Goal: Transaction & Acquisition: Purchase product/service

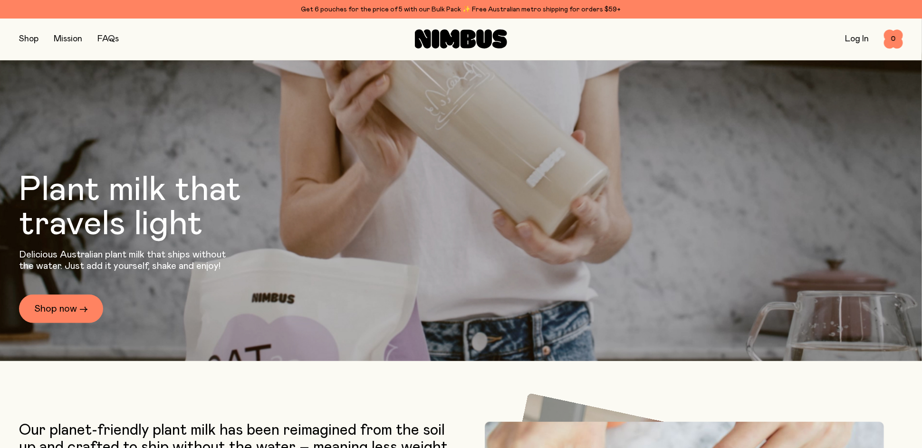
scroll to position [105, 0]
click at [69, 295] on link "Shop now →" at bounding box center [61, 308] width 84 height 29
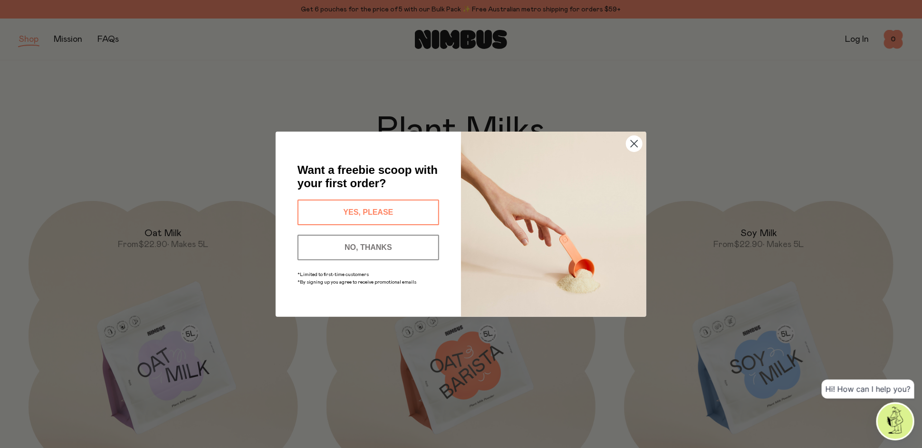
drag, startPoint x: 371, startPoint y: 206, endPoint x: 379, endPoint y: 162, distance: 45.0
click at [379, 163] on span "Want a freebie scoop with your first order?" at bounding box center [368, 176] width 140 height 26
click at [373, 239] on button "NO, THANKS" at bounding box center [369, 248] width 142 height 26
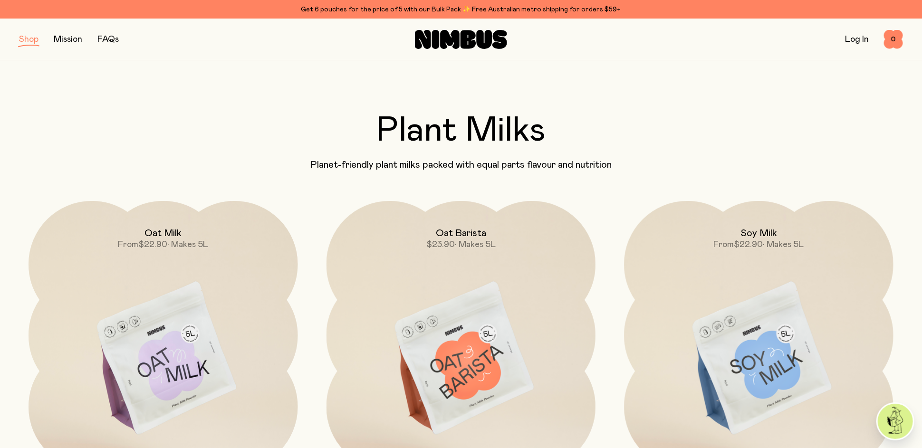
click at [164, 242] on span "$22.90" at bounding box center [152, 244] width 29 height 9
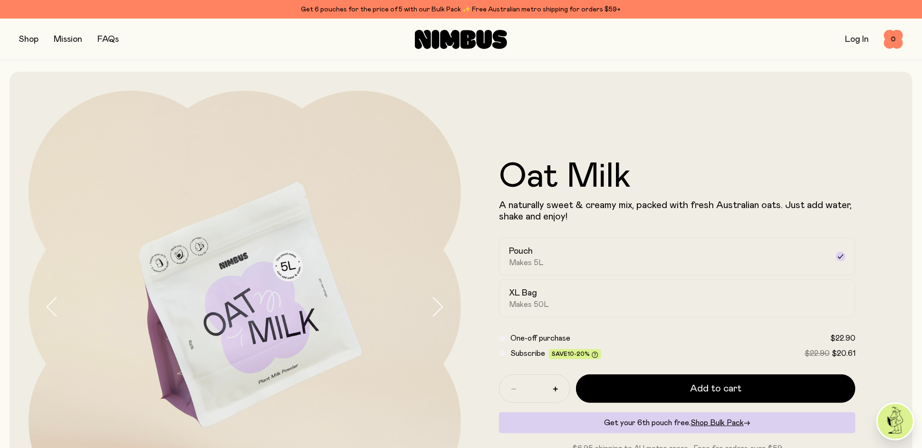
click at [596, 292] on div "XL Bag Makes 50L" at bounding box center [668, 299] width 319 height 22
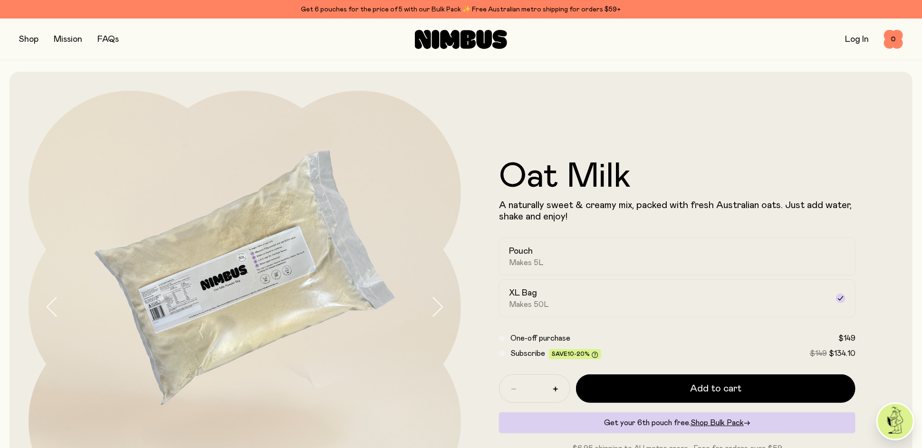
click at [606, 206] on p "A naturally sweet & creamy mix, packed with fresh Australian oats. Just add wat…" at bounding box center [677, 211] width 356 height 23
click at [549, 247] on div "Pouch Makes 5L" at bounding box center [668, 257] width 319 height 22
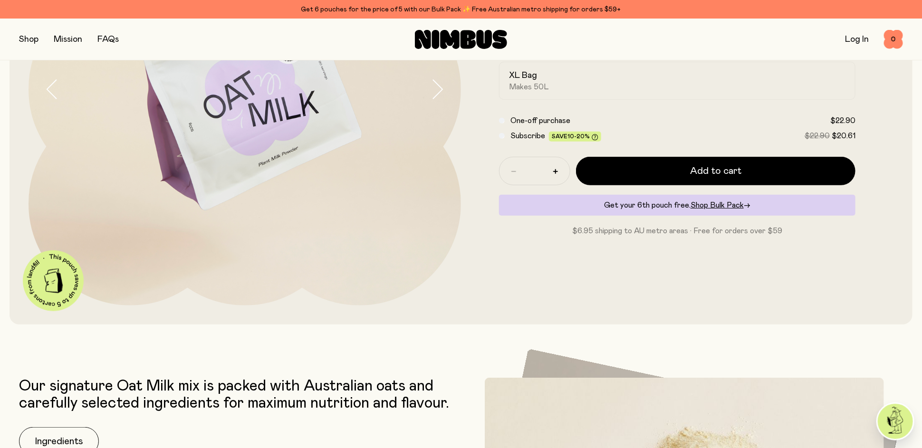
scroll to position [238, 0]
